Goal: Navigation & Orientation: Find specific page/section

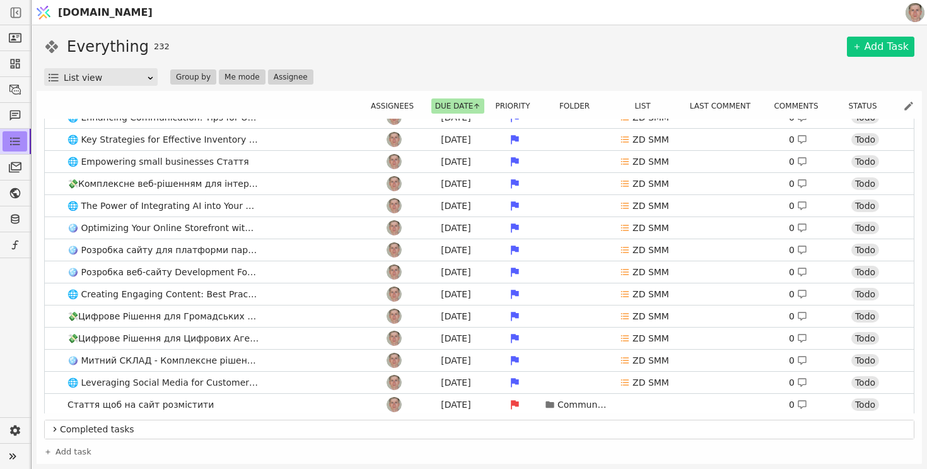
scroll to position [389, 0]
click at [14, 458] on icon at bounding box center [12, 456] width 7 height 6
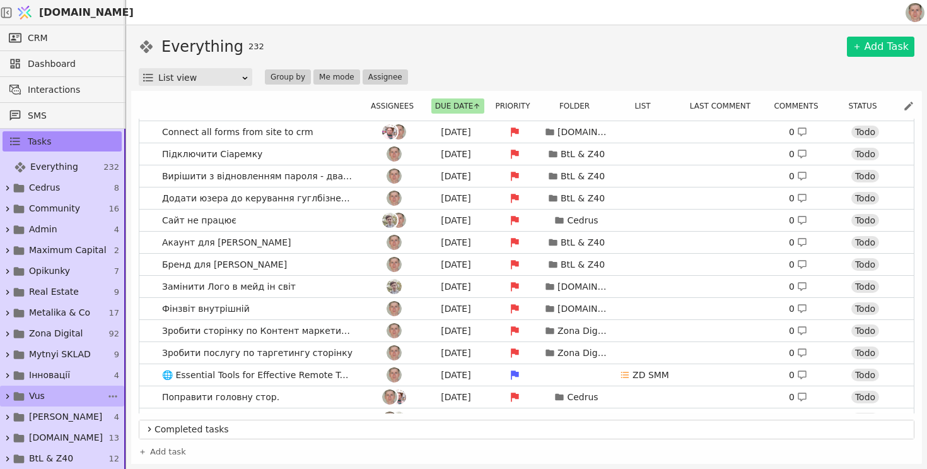
scroll to position [169, 0]
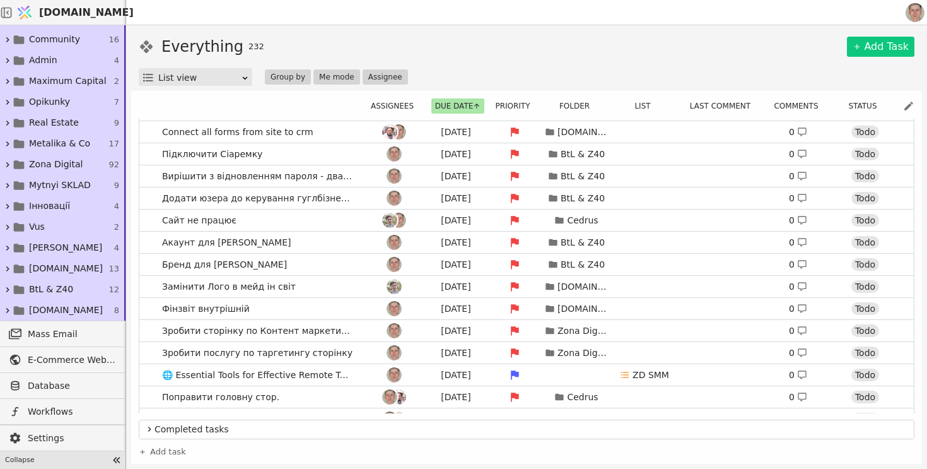
click at [114, 459] on icon at bounding box center [116, 460] width 7 height 6
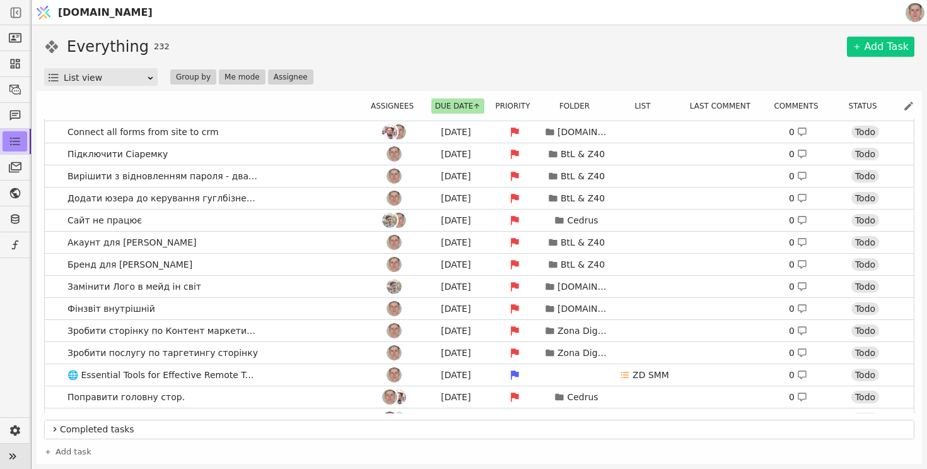
click at [15, 455] on icon at bounding box center [13, 456] width 18 height 18
